Goal: Information Seeking & Learning: Learn about a topic

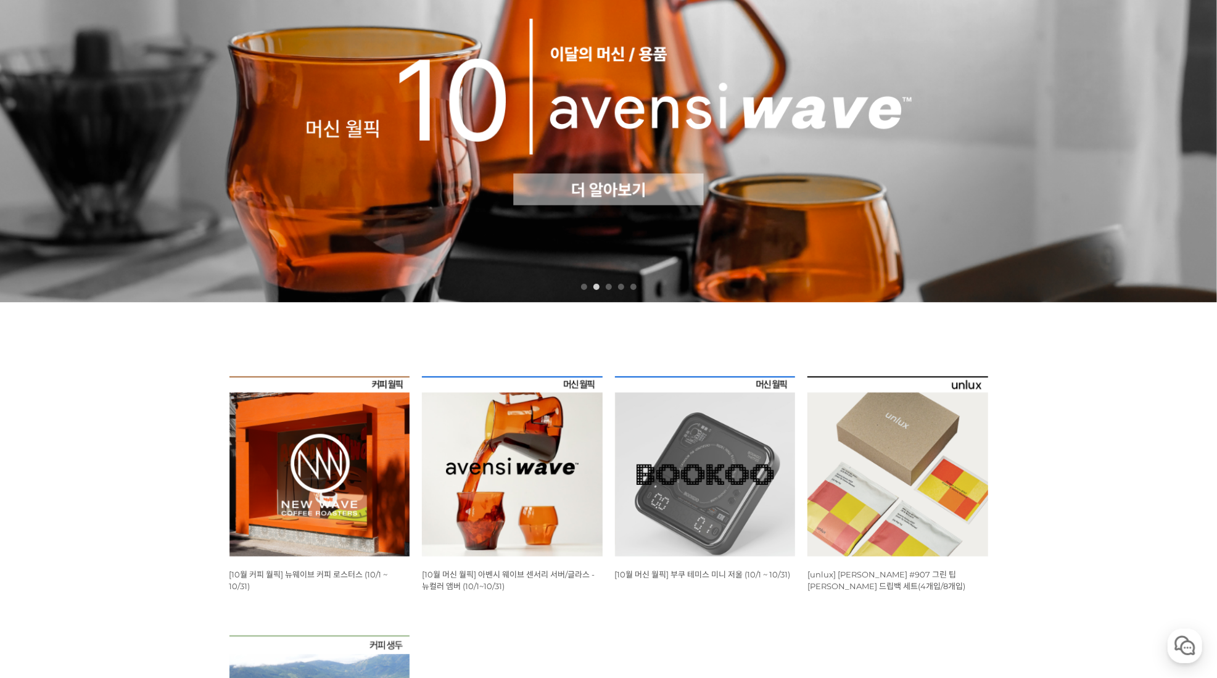
scroll to position [191, 0]
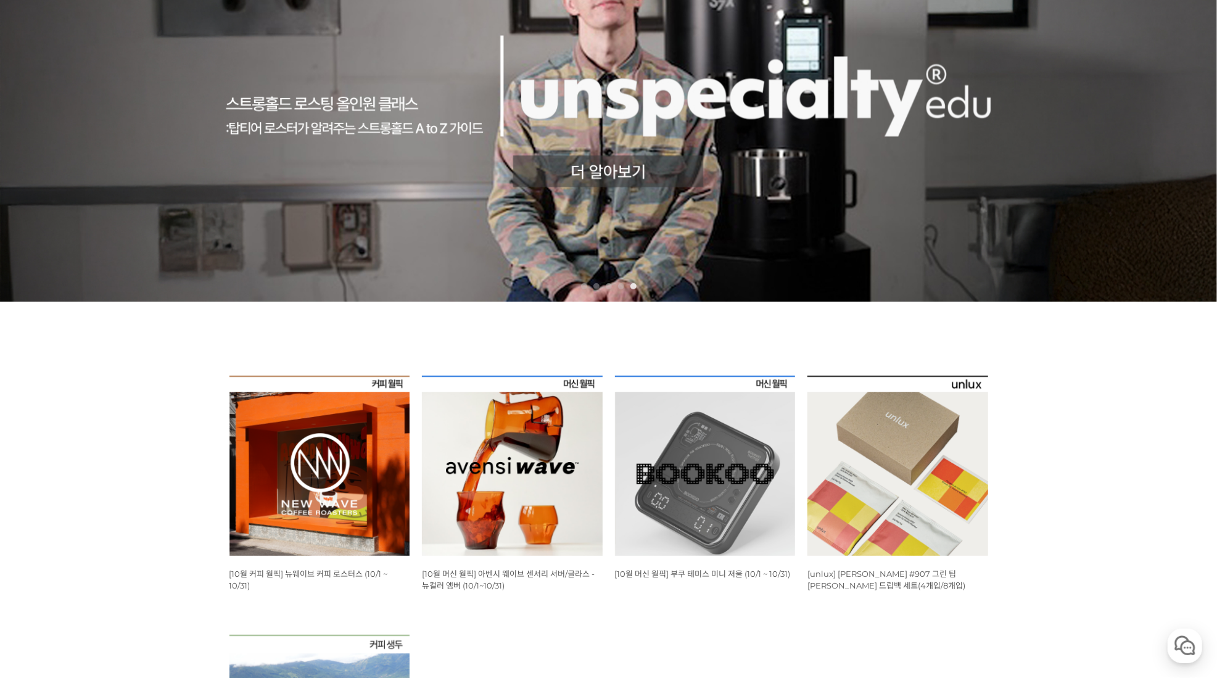
click at [674, 477] on img at bounding box center [705, 466] width 181 height 181
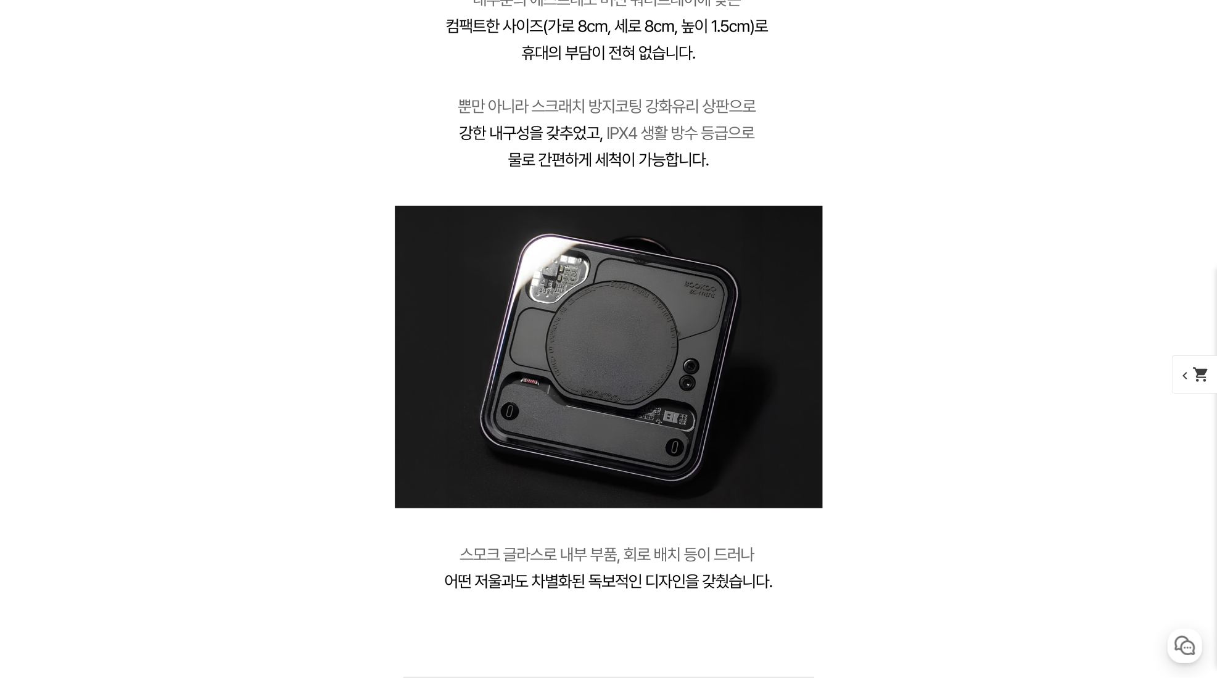
scroll to position [4704, 0]
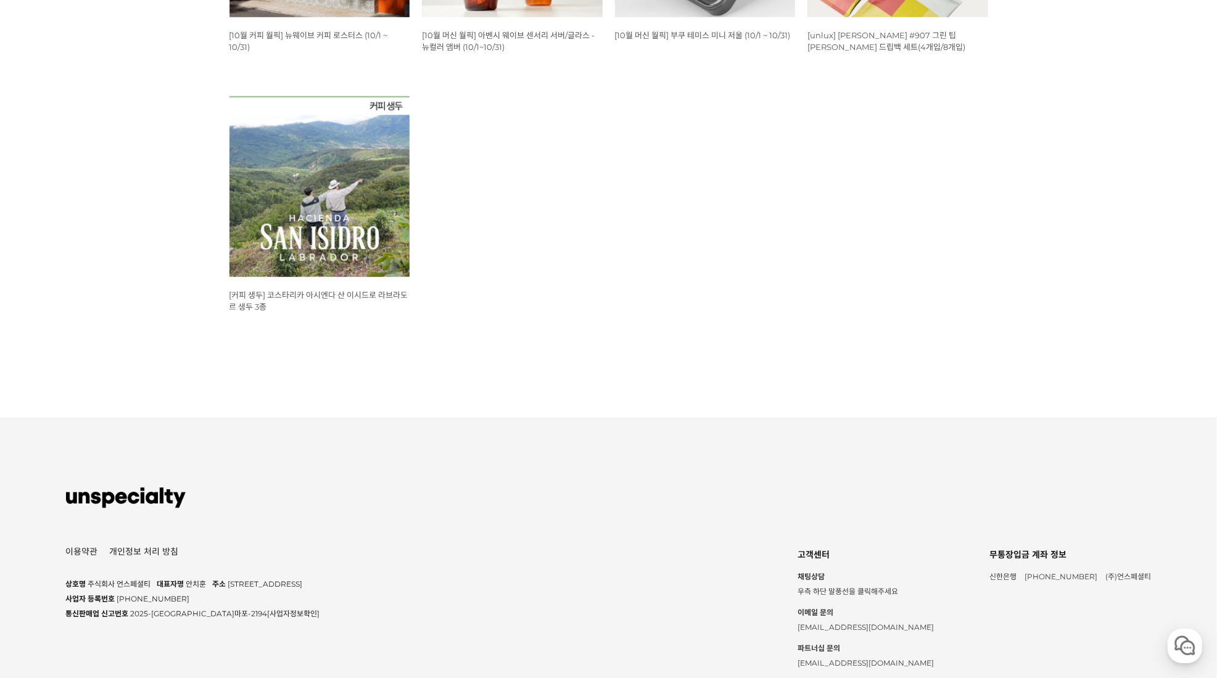
scroll to position [792, 0]
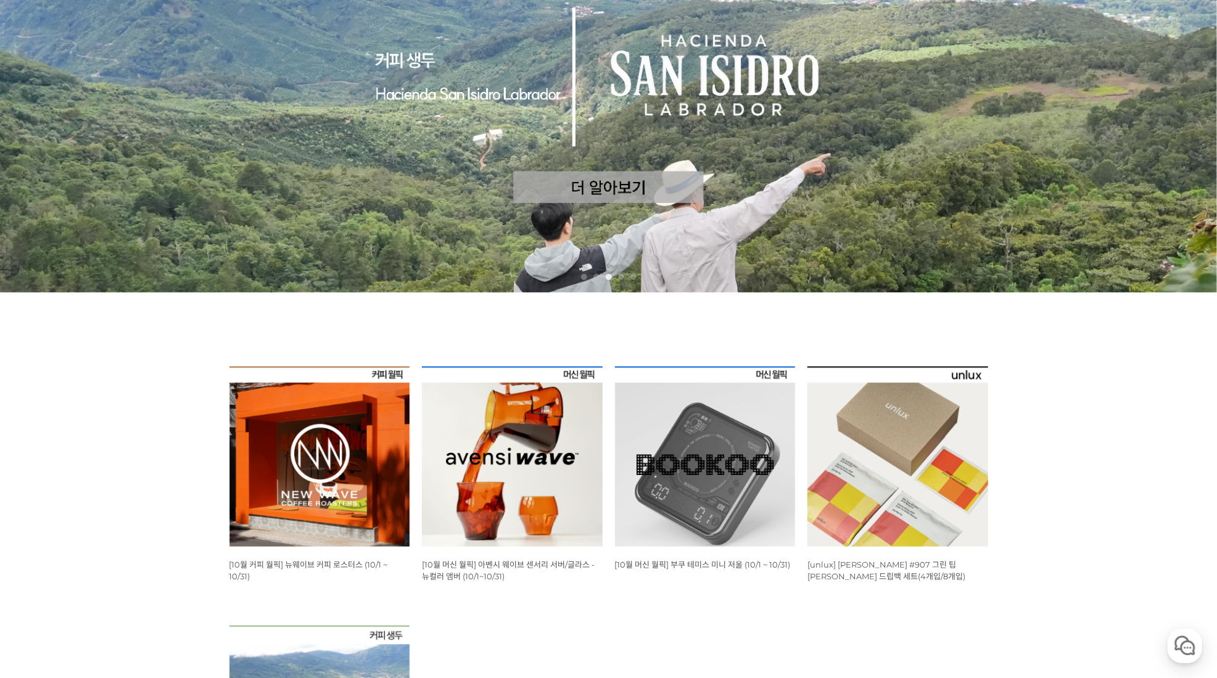
click at [368, 485] on img at bounding box center [319, 456] width 181 height 181
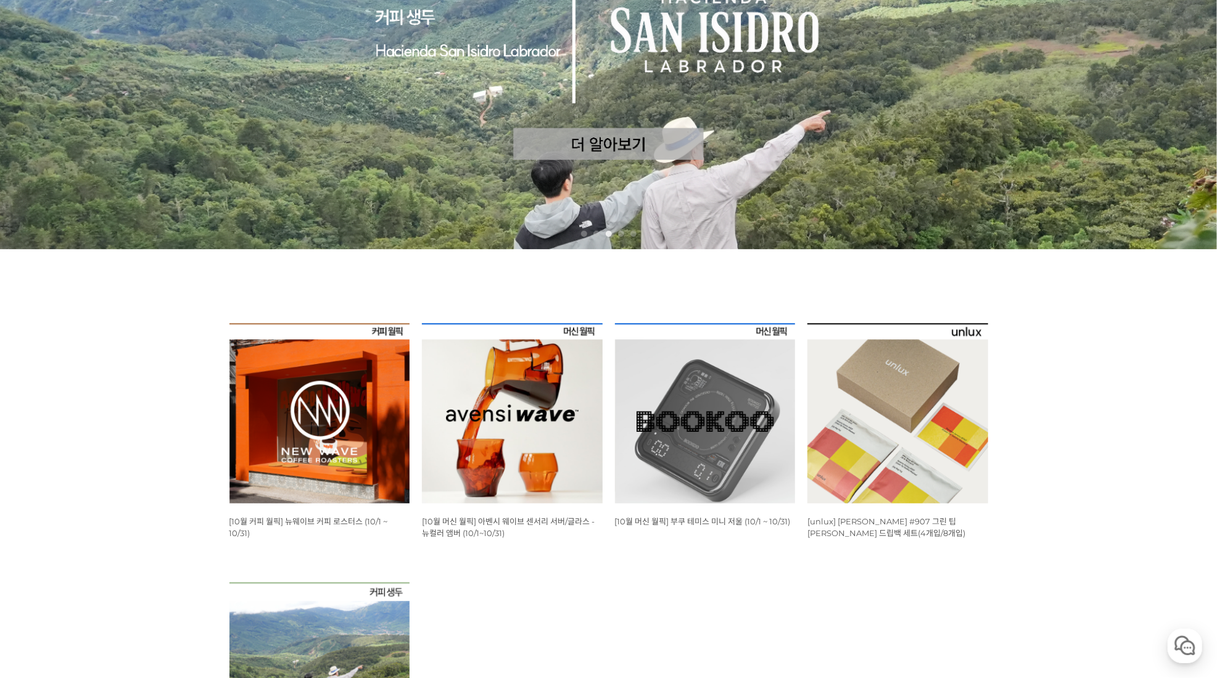
scroll to position [252, 0]
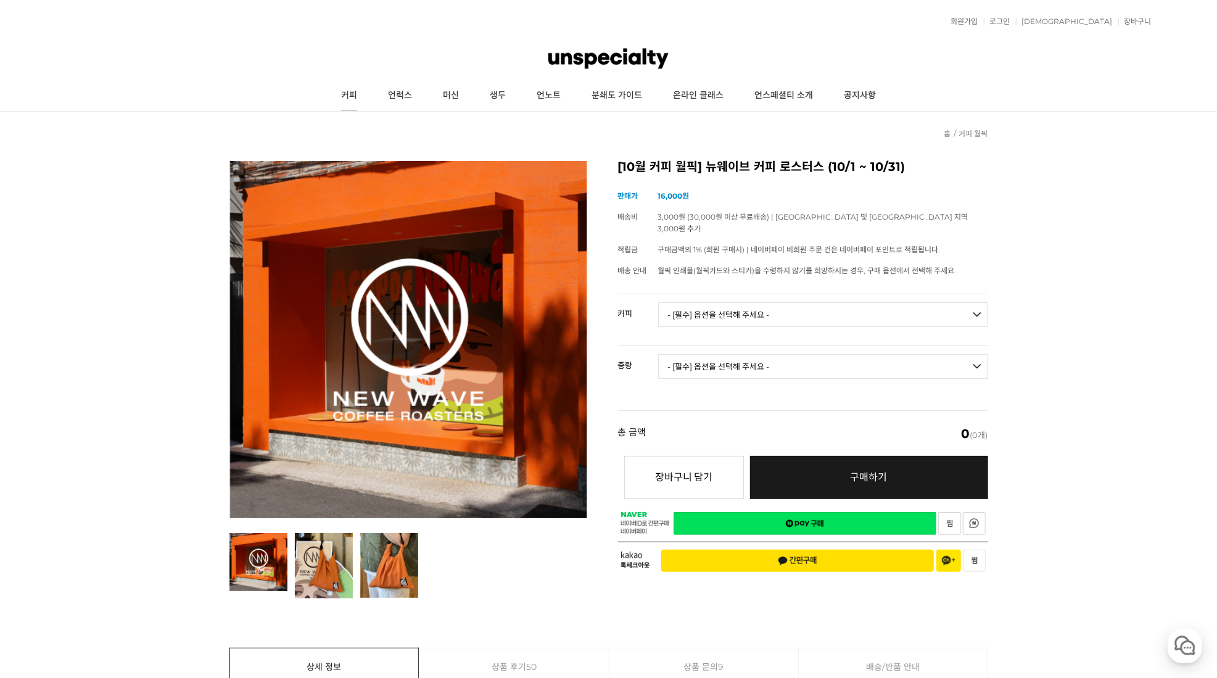
click at [345, 95] on link "커피" at bounding box center [349, 95] width 47 height 31
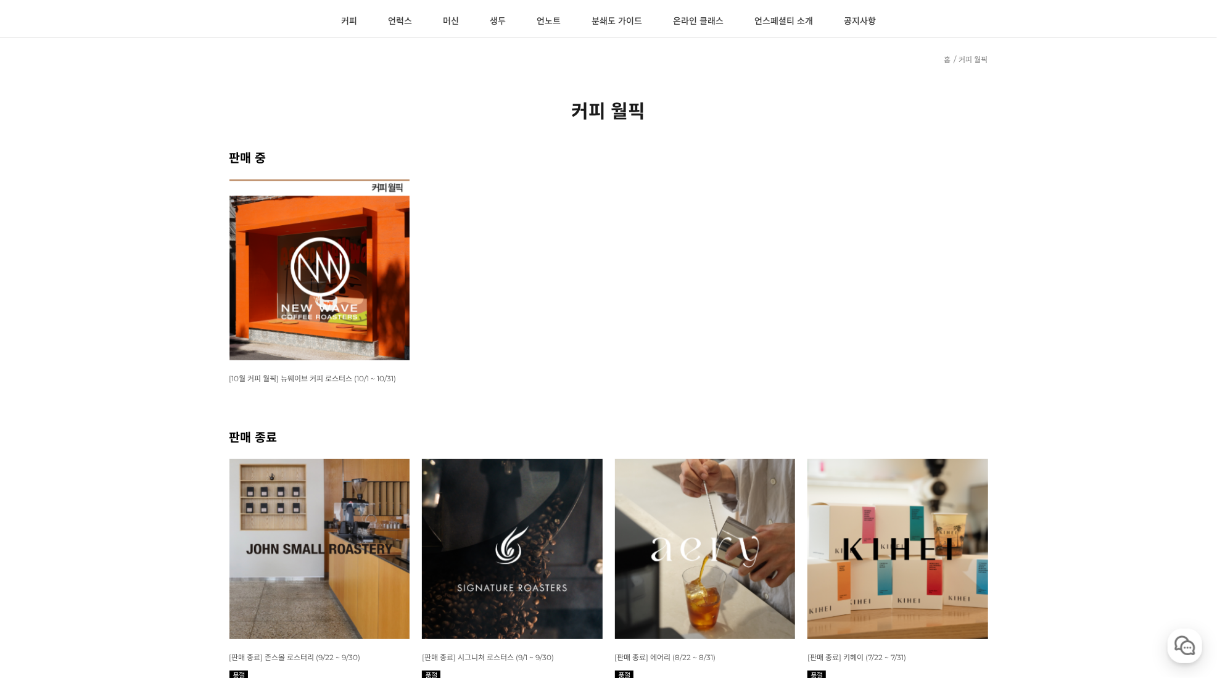
click at [482, 552] on img at bounding box center [512, 549] width 181 height 181
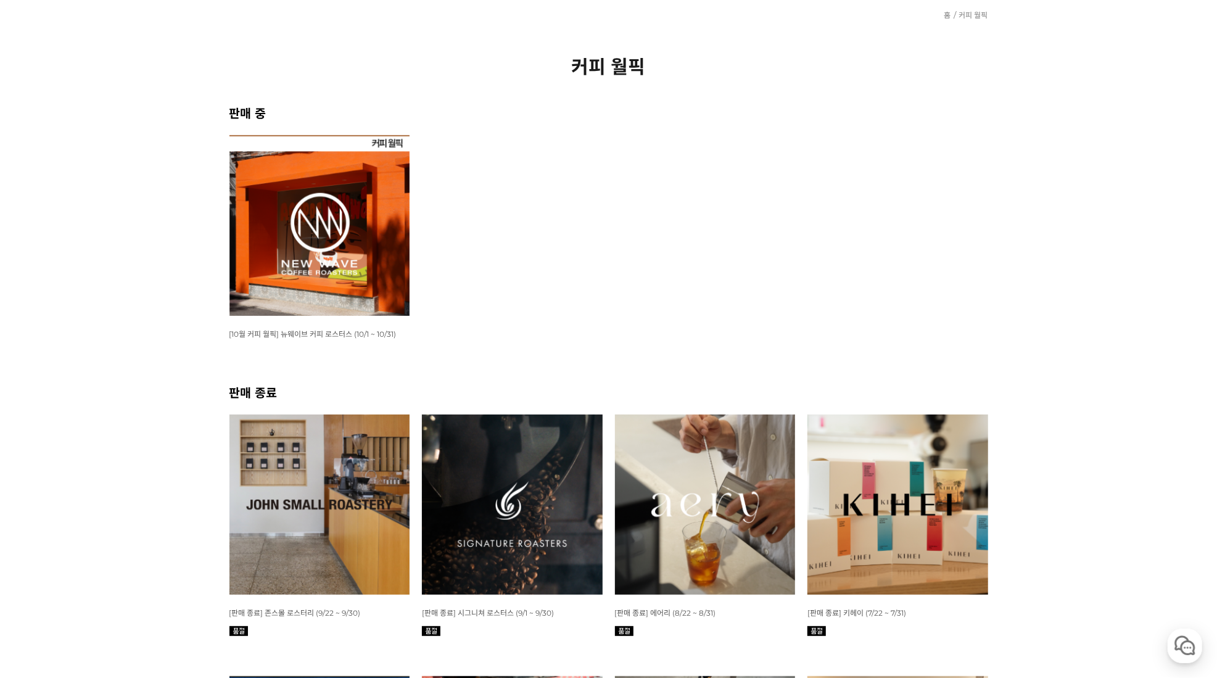
scroll to position [126, 0]
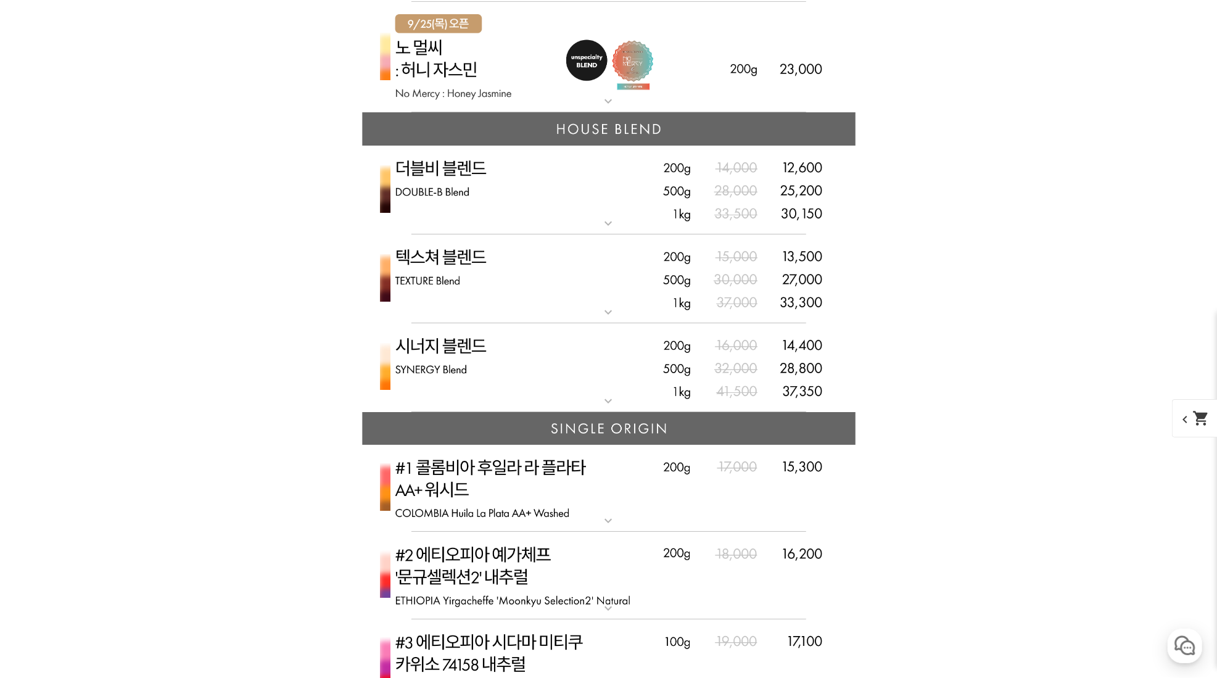
scroll to position [3287, 0]
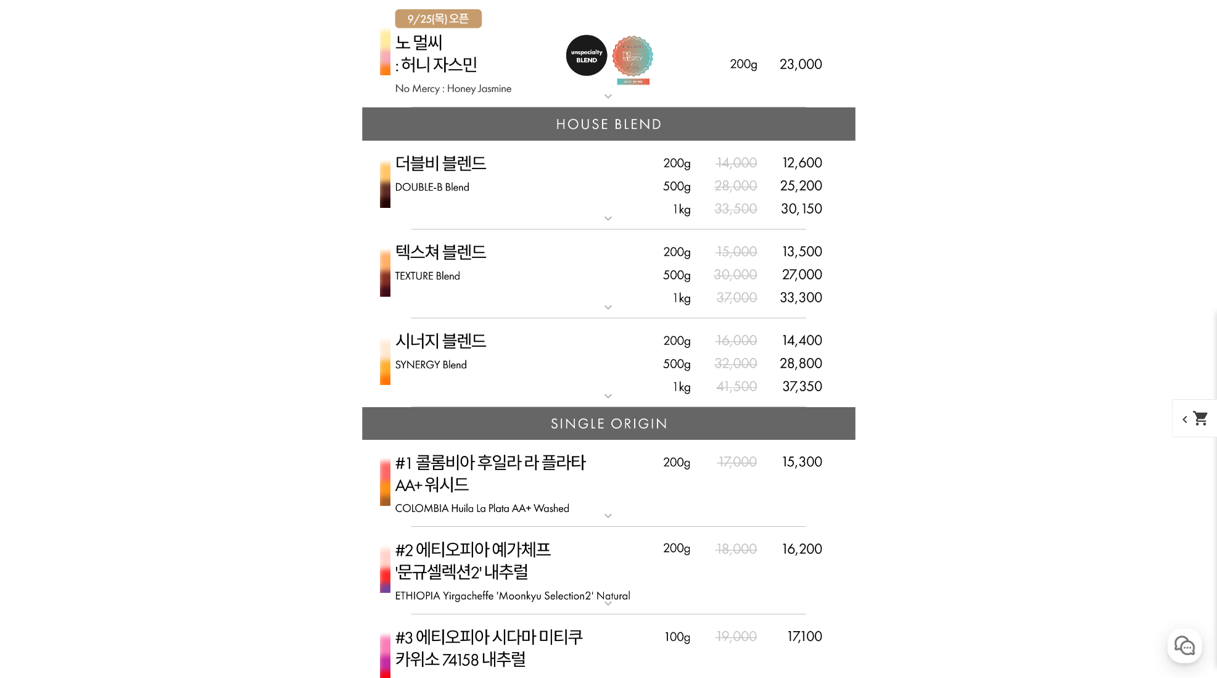
click at [458, 490] on img at bounding box center [609, 484] width 494 height 88
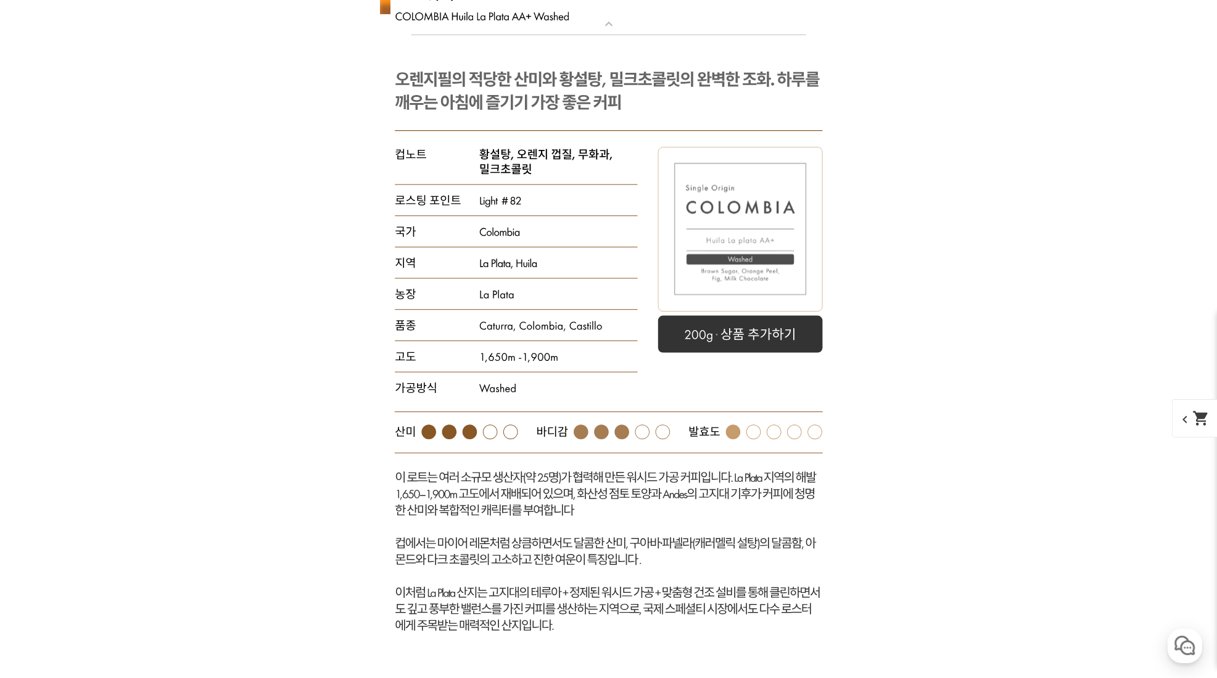
scroll to position [3778, 0]
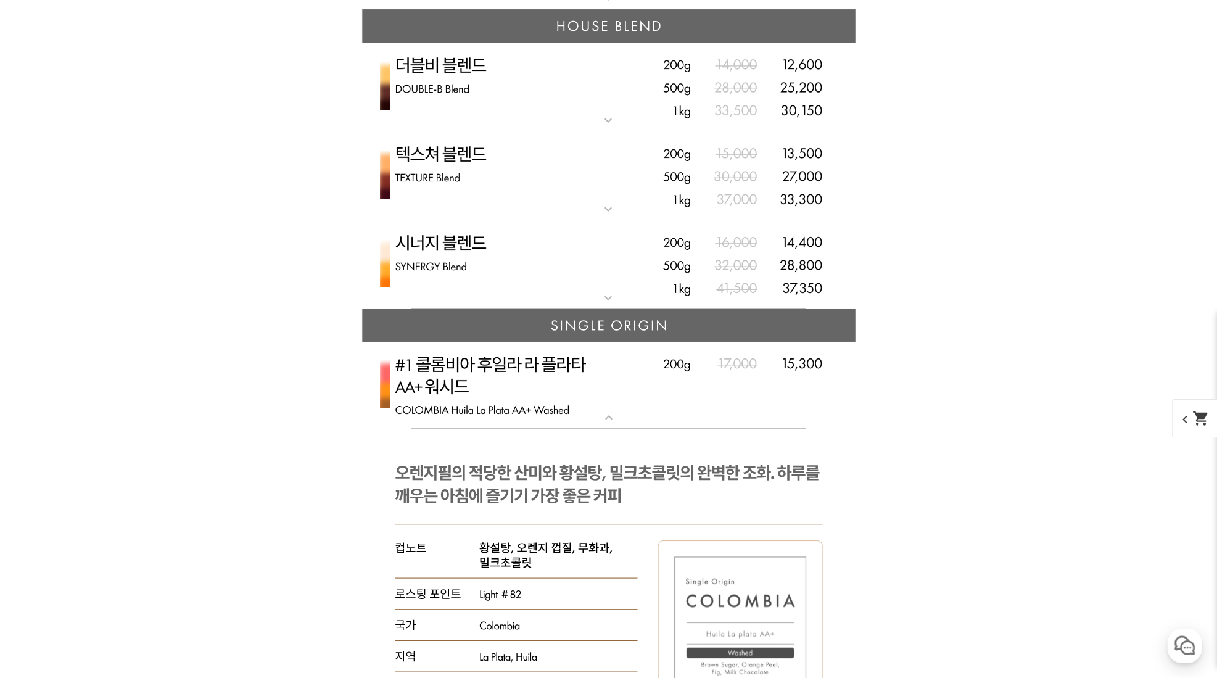
scroll to position [3382, 0]
